Goal: Find specific page/section

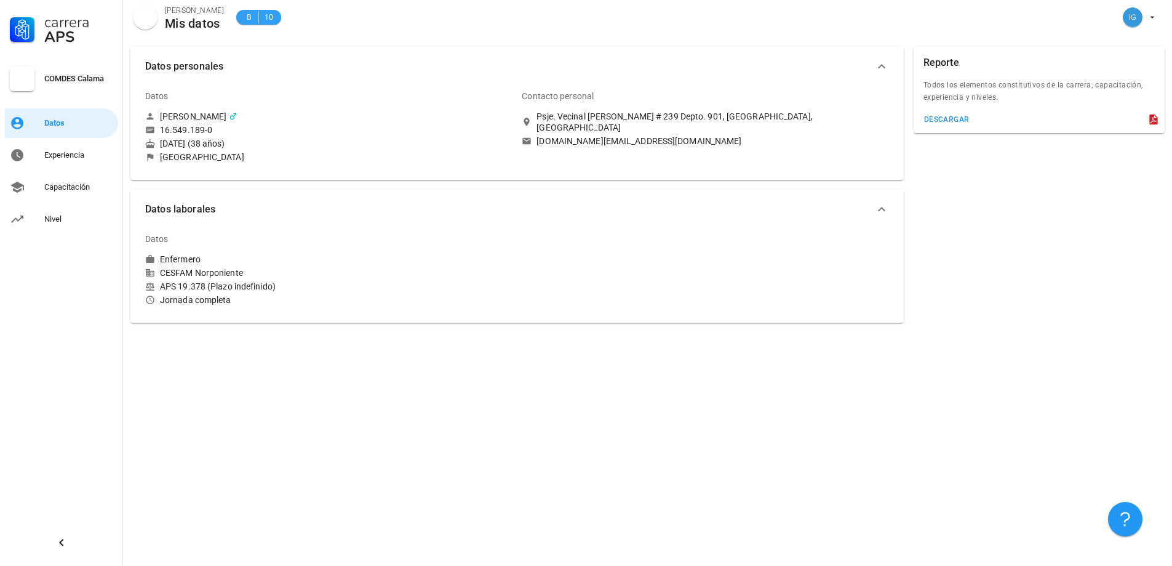
click at [264, 19] on span "10" at bounding box center [269, 17] width 10 height 12
drag, startPoint x: 238, startPoint y: 17, endPoint x: 313, endPoint y: 25, distance: 76.1
click at [313, 25] on div "[PERSON_NAME] Mis datos B 10" at bounding box center [647, 19] width 1049 height 39
click at [61, 158] on div "Experiencia" at bounding box center [78, 155] width 69 height 10
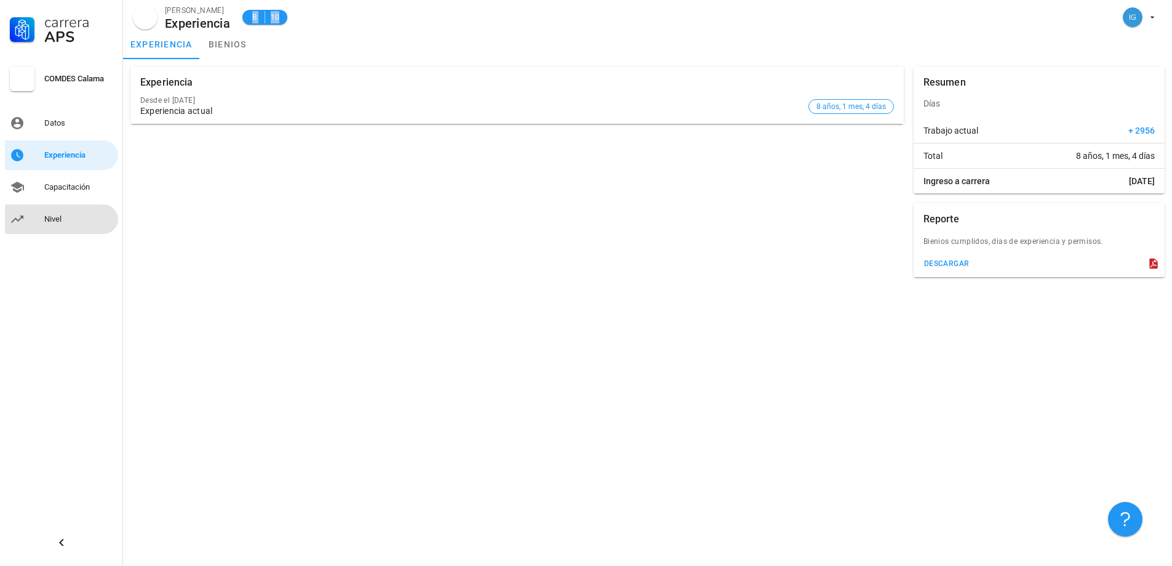
click at [75, 228] on div "Nivel" at bounding box center [78, 219] width 69 height 20
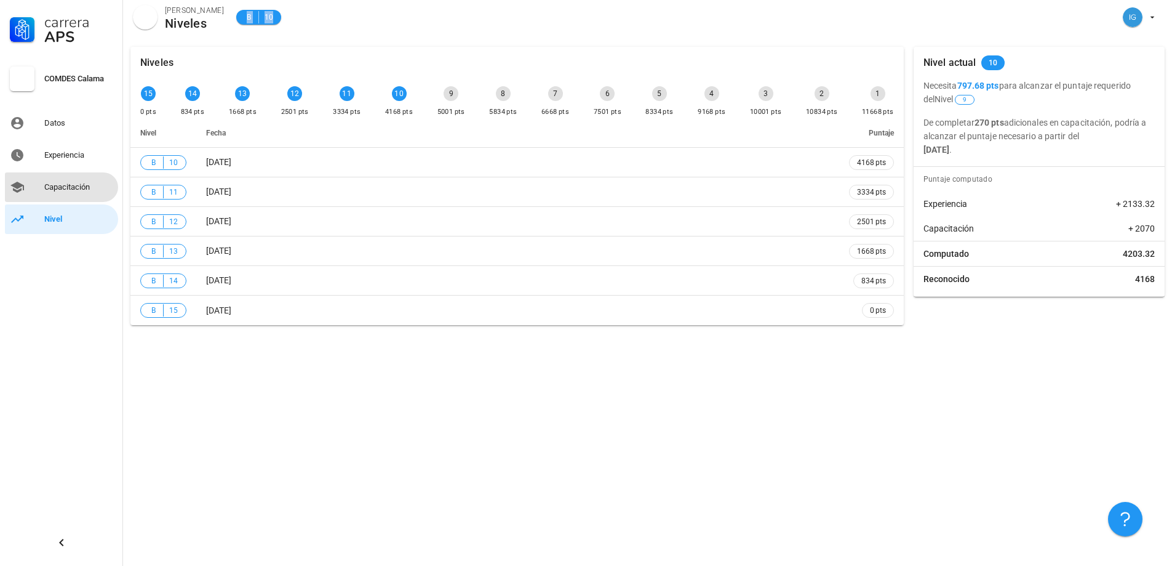
click at [82, 181] on div "Capacitación" at bounding box center [78, 187] width 69 height 20
